Goal: Transaction & Acquisition: Subscribe to service/newsletter

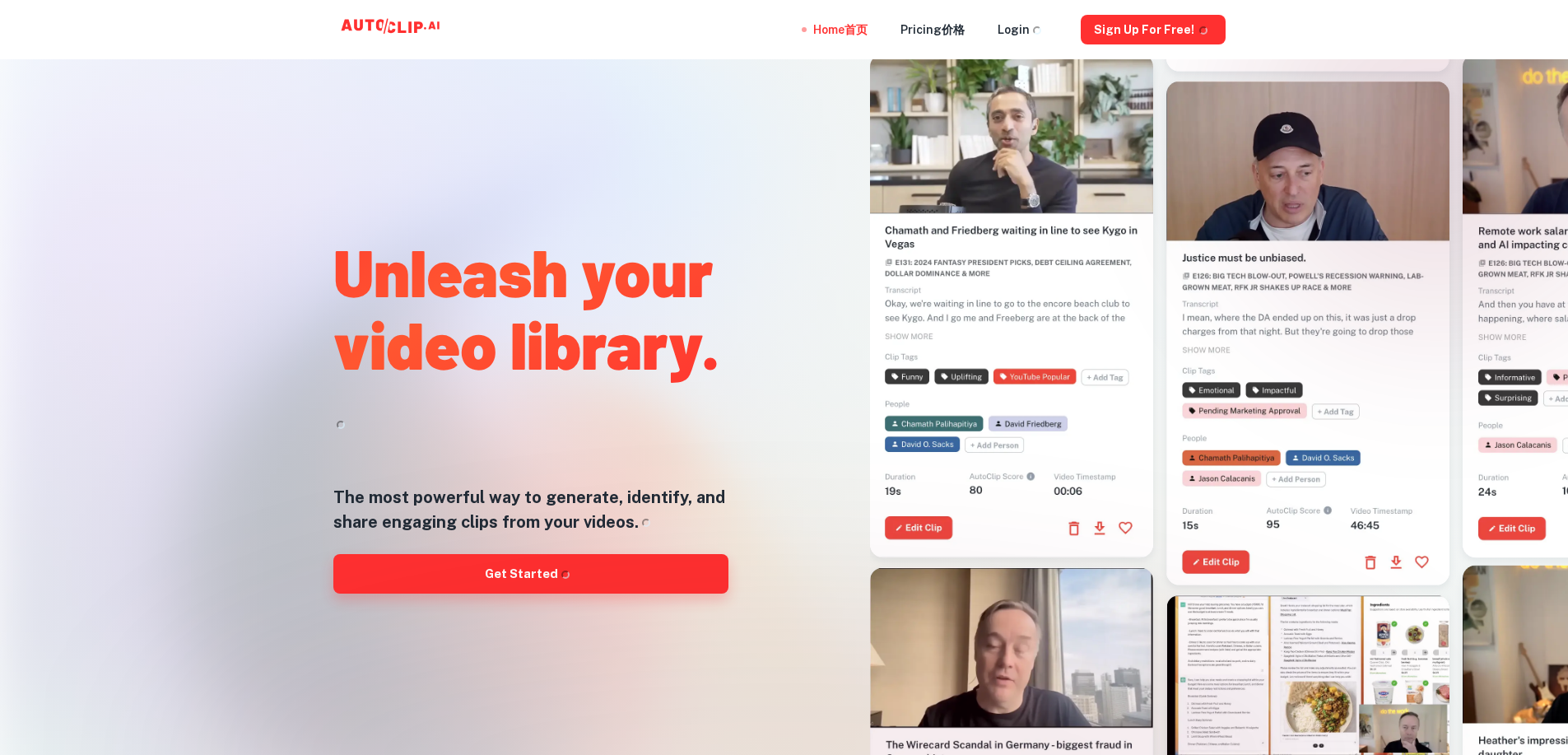
click at [549, 571] on div "Unleash your video library. Unleash your video library. The most powerful way t…" at bounding box center [530, 410] width 395 height 755
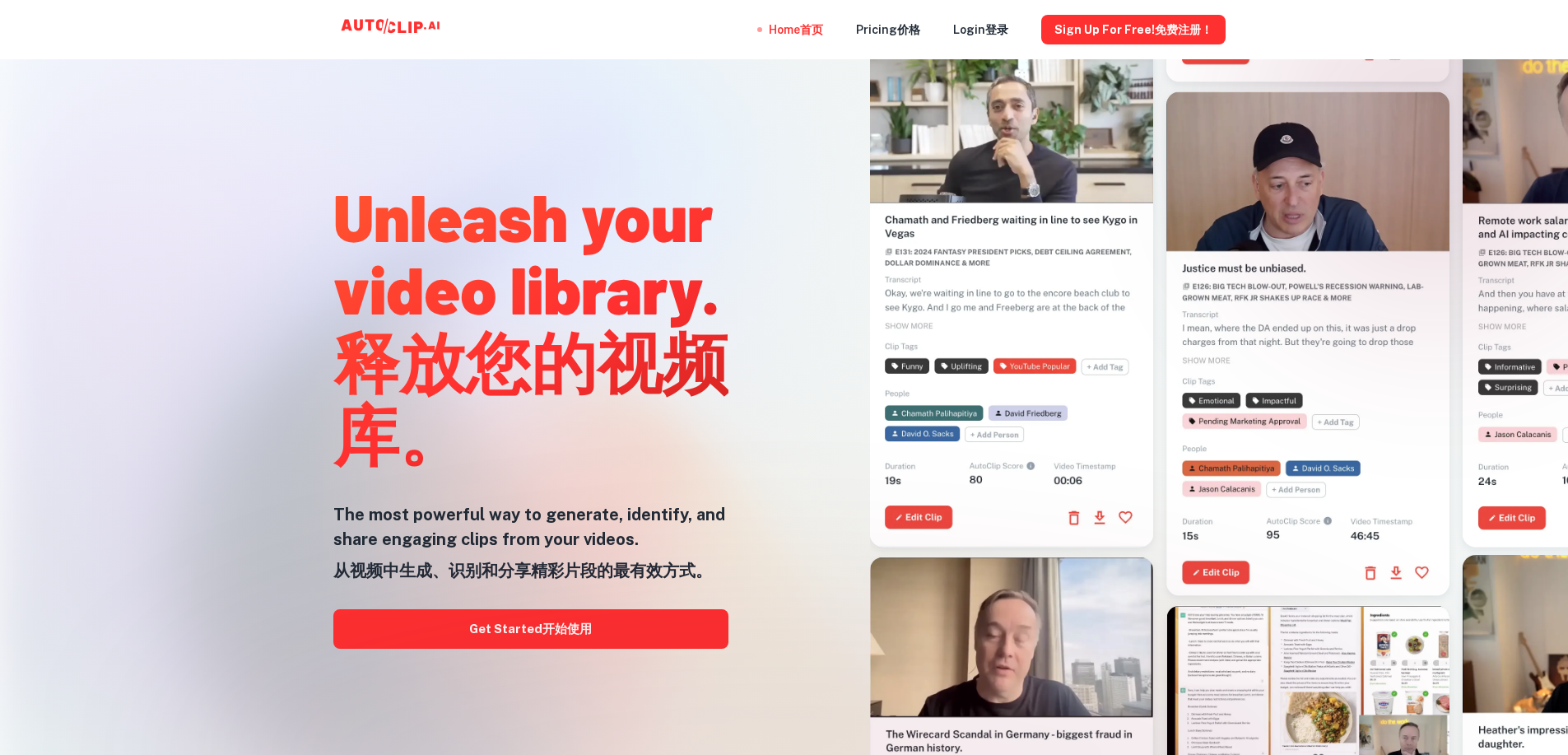
click at [586, 631] on div at bounding box center [784, 755] width 1254 height 330
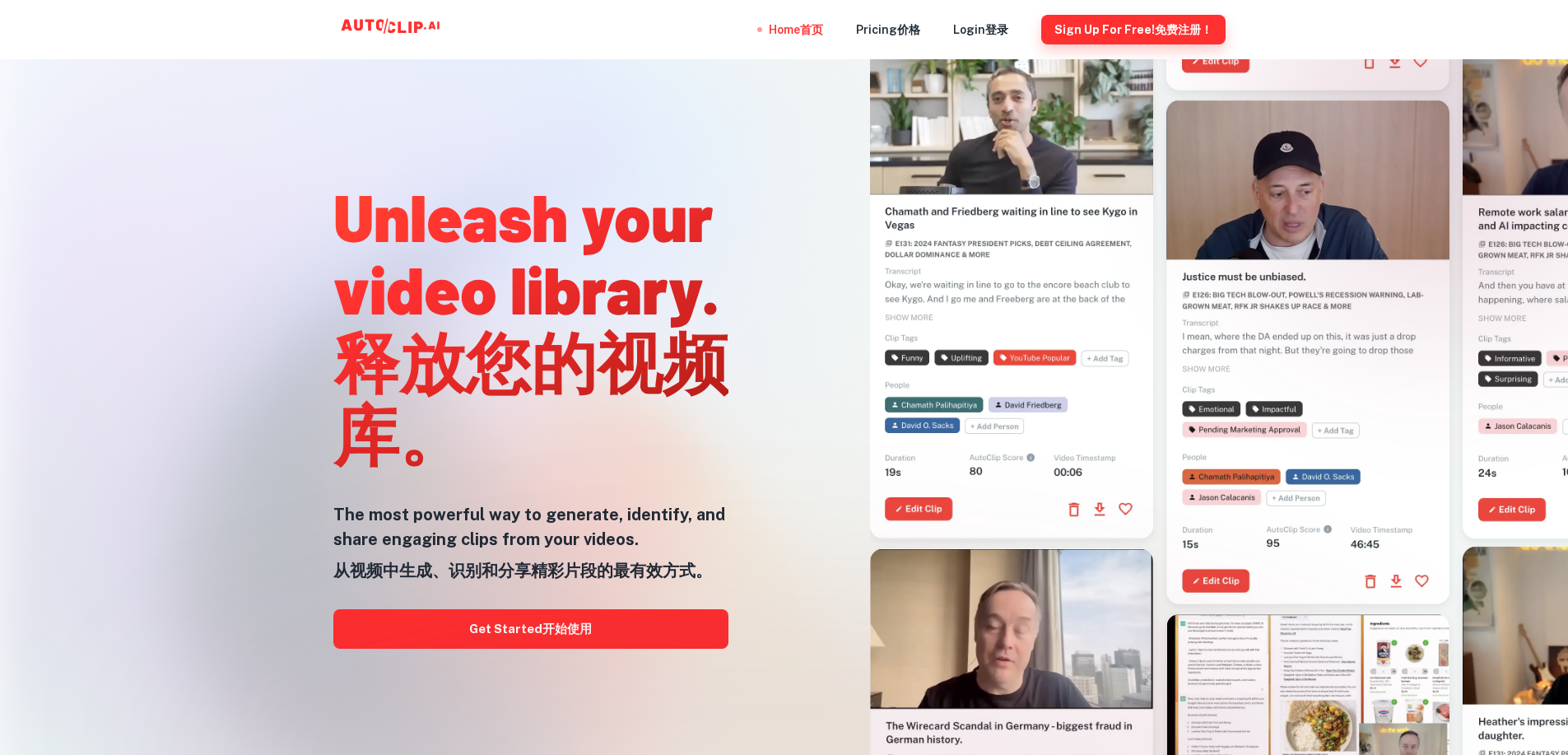
click at [1146, 27] on button "Sign Up for free! Sign Up for free! 免费注册！" at bounding box center [1133, 30] width 184 height 30
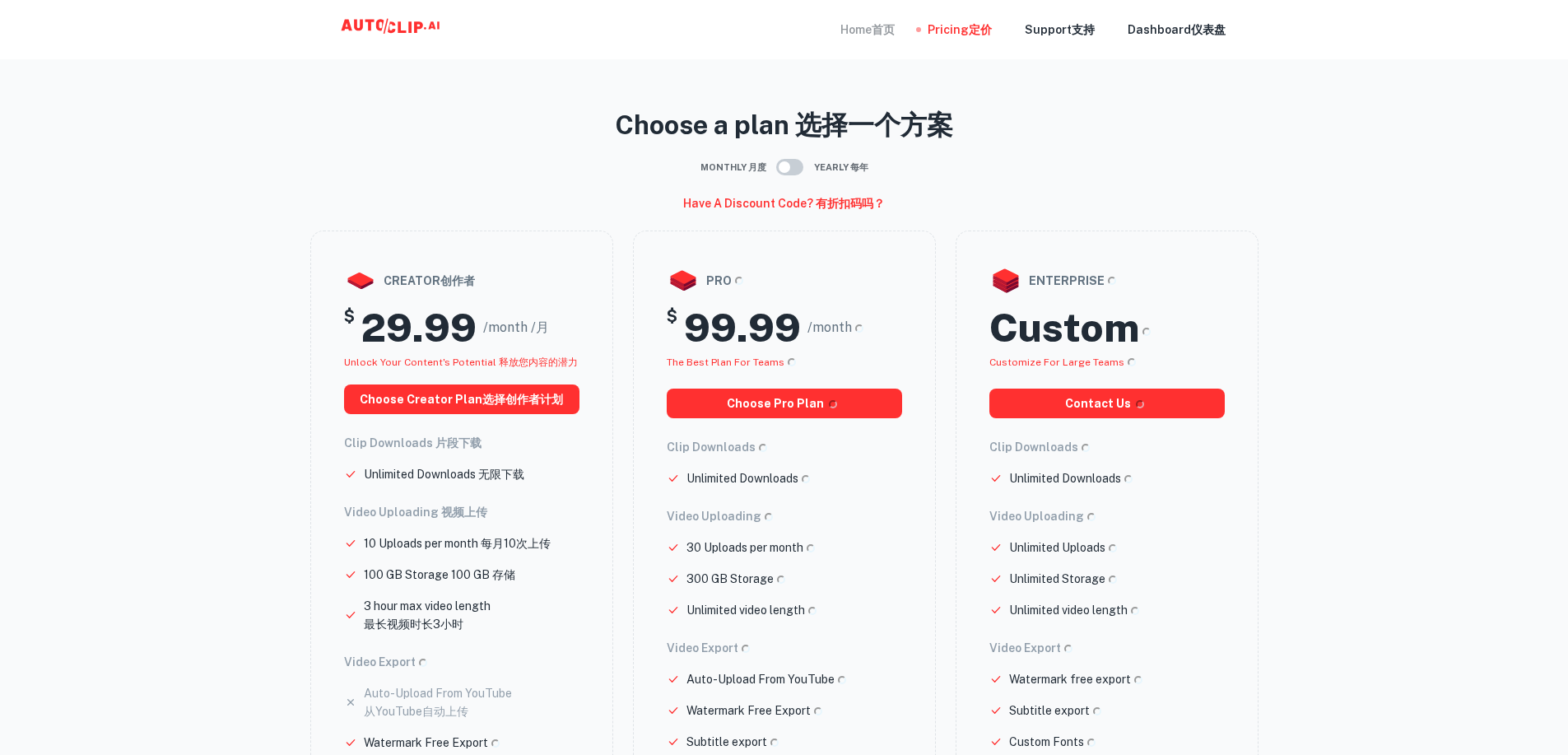
click at [871, 27] on div "Home Home 首页" at bounding box center [868, 29] width 54 height 59
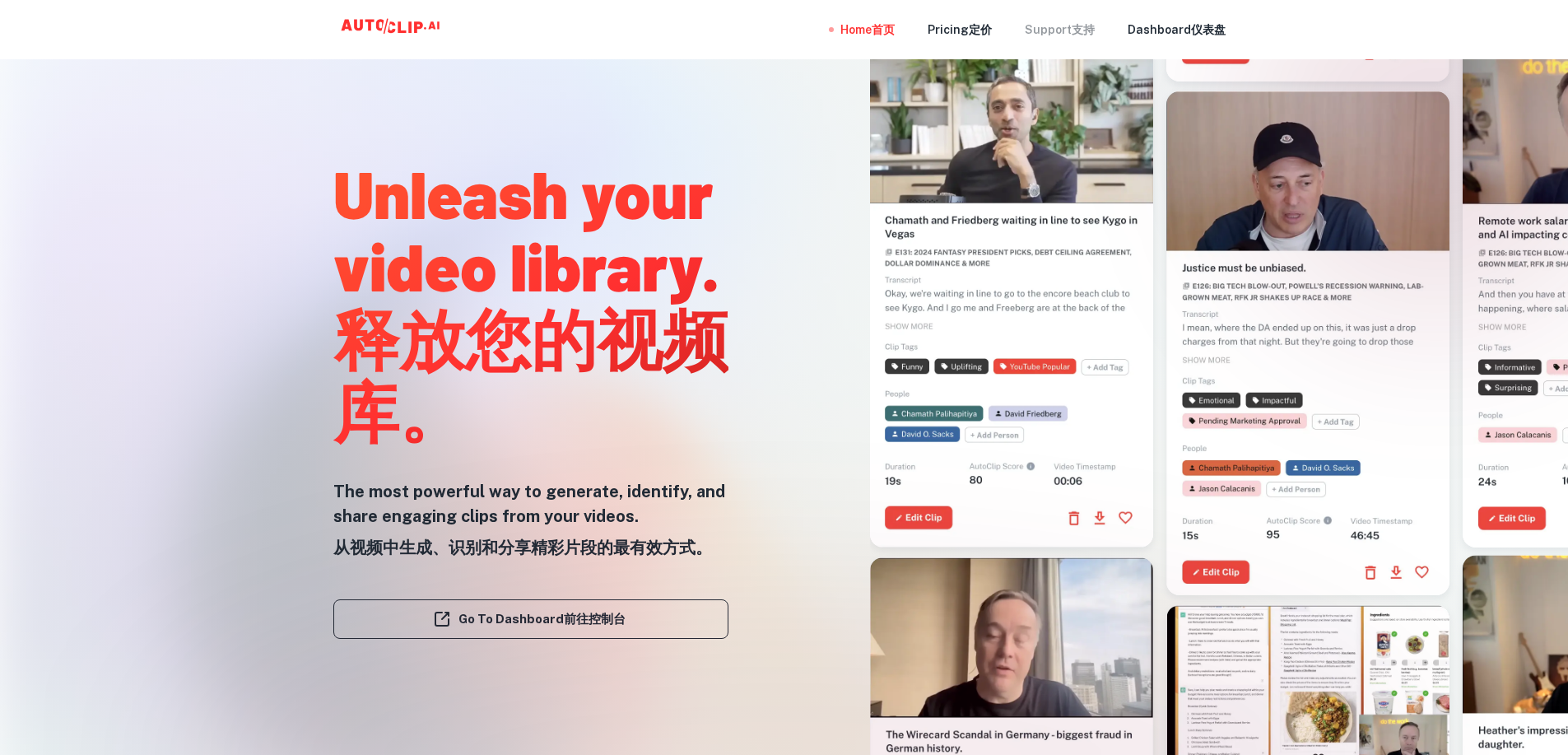
click at [1068, 36] on div "Support Support 支持" at bounding box center [1059, 29] width 70 height 59
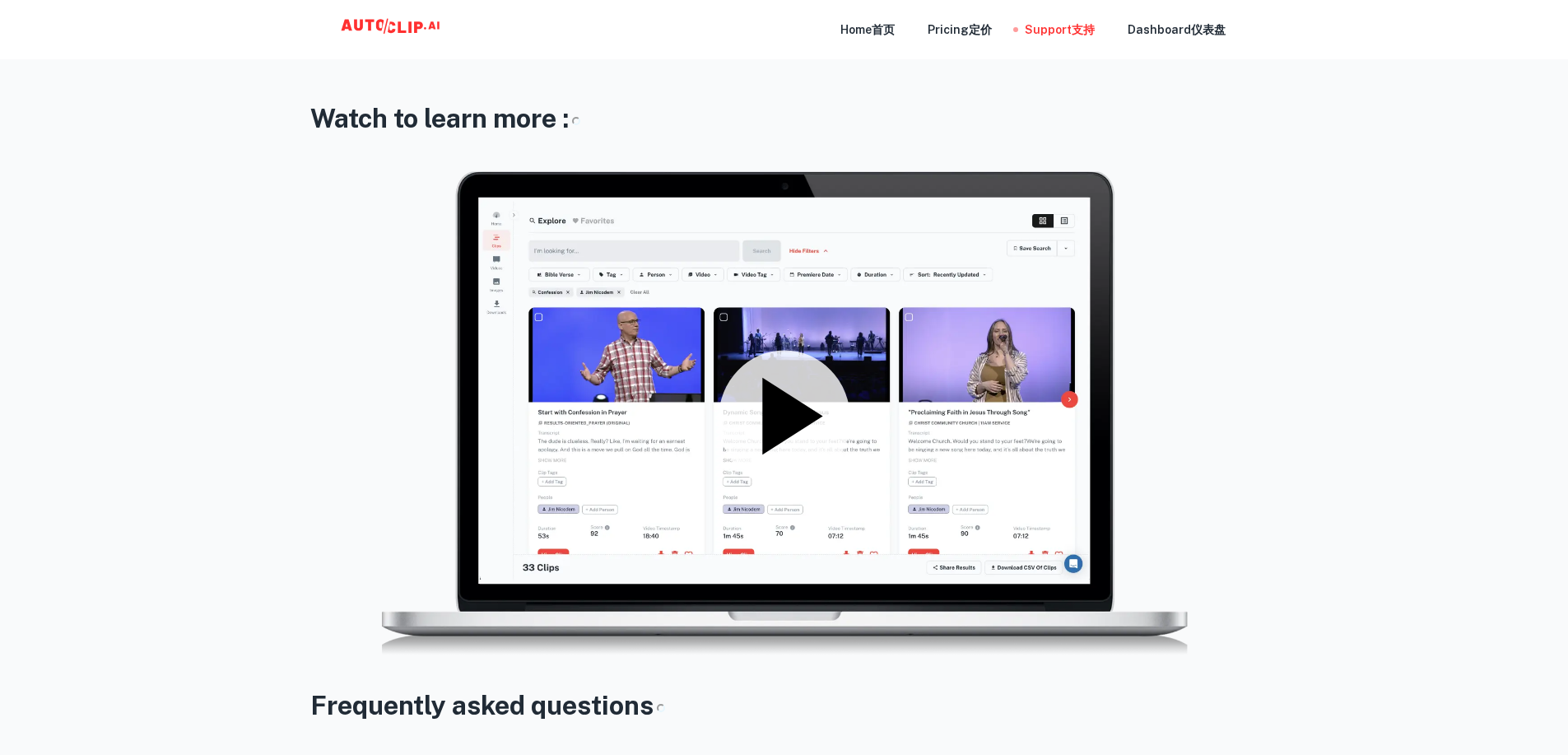
click at [792, 385] on icon at bounding box center [784, 416] width 132 height 132
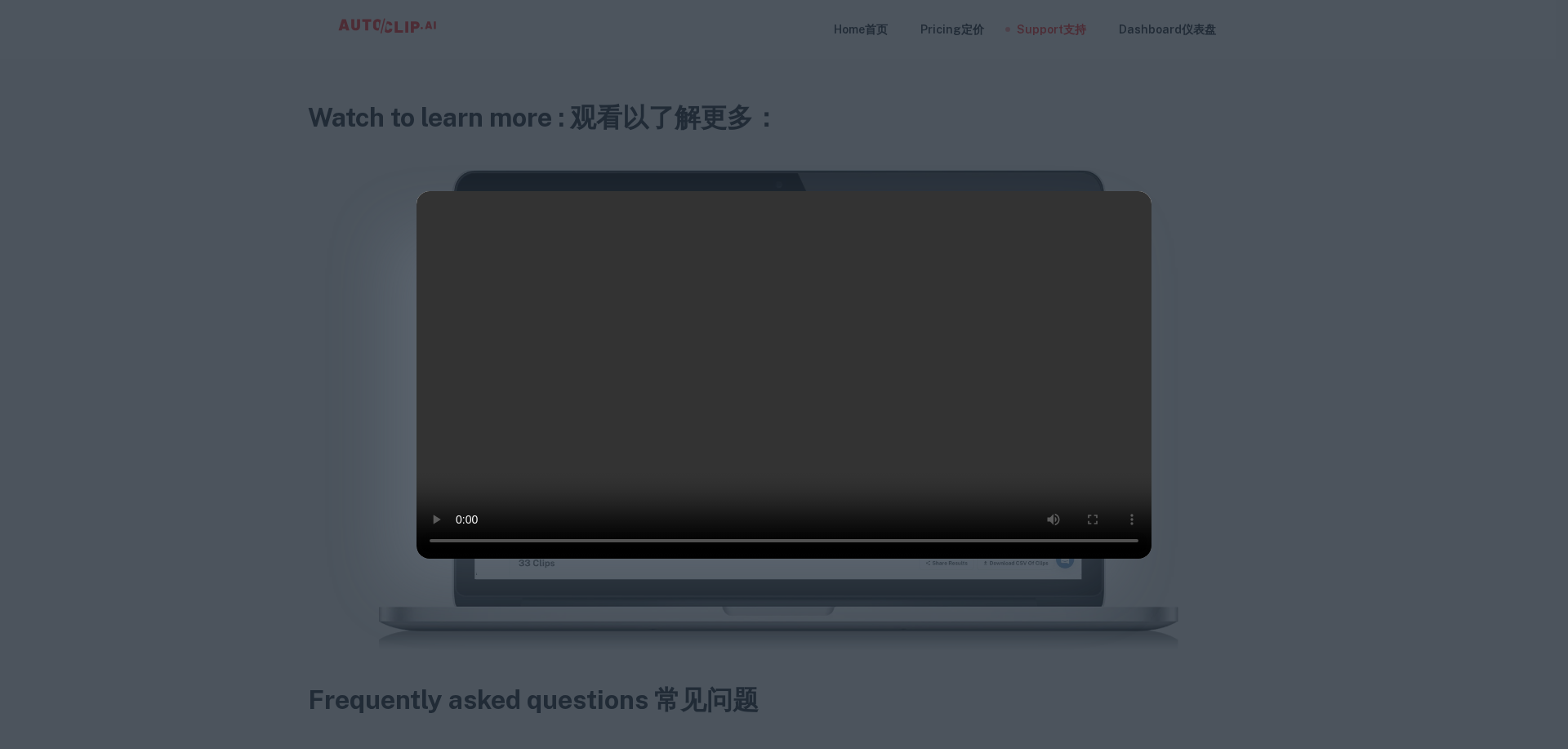
click at [1337, 205] on div at bounding box center [784, 374] width 1568 height 749
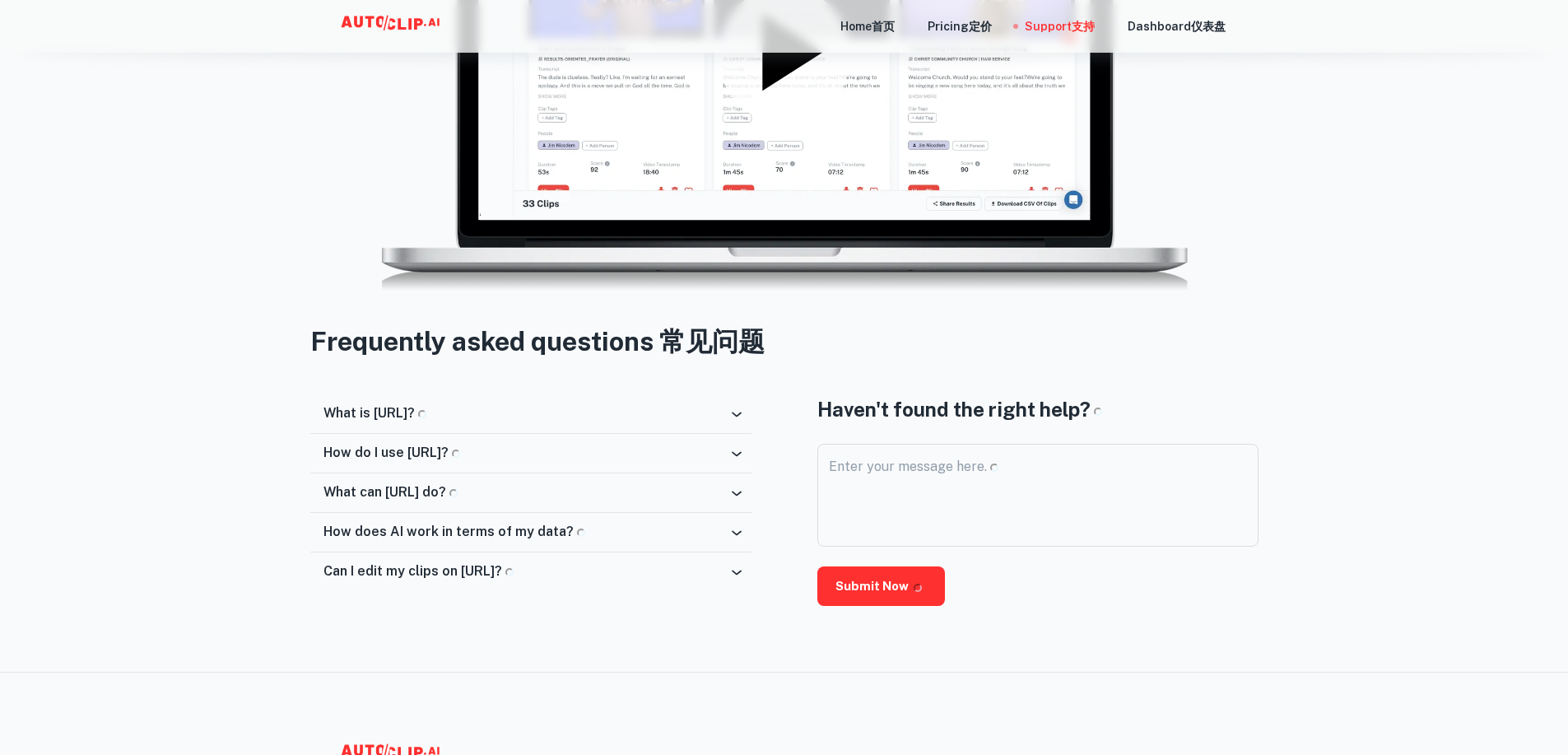
scroll to position [577, 0]
